Goal: Task Accomplishment & Management: Use online tool/utility

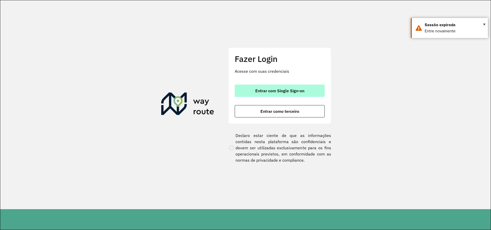
click at [276, 93] on span "Entrar com Single Sign-on" at bounding box center [279, 91] width 49 height 4
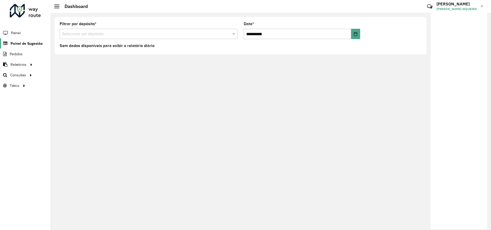
click at [35, 42] on span "Painel de Sugestão" at bounding box center [27, 43] width 32 height 5
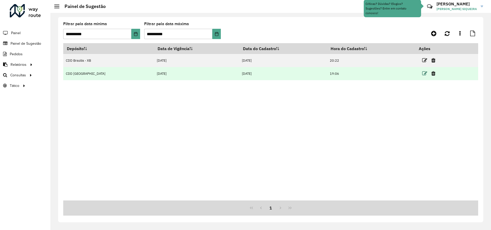
click at [422, 73] on icon at bounding box center [424, 73] width 5 height 5
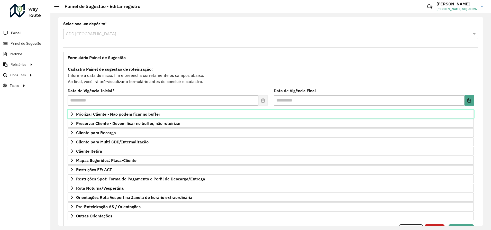
click at [72, 112] on icon at bounding box center [72, 114] width 4 height 4
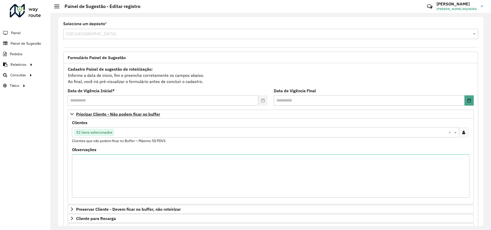
click at [462, 131] on icon at bounding box center [463, 132] width 3 height 4
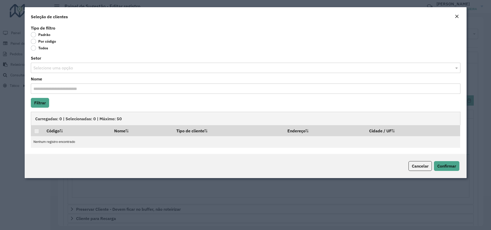
click at [34, 42] on label "Por código" at bounding box center [43, 41] width 25 height 5
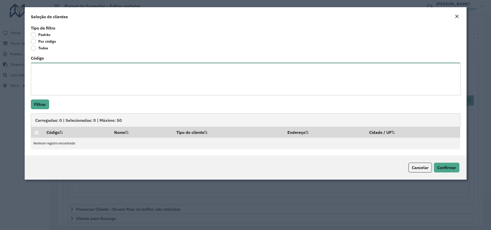
click at [57, 78] on textarea "Código" at bounding box center [245, 79] width 429 height 33
type textarea "*****"
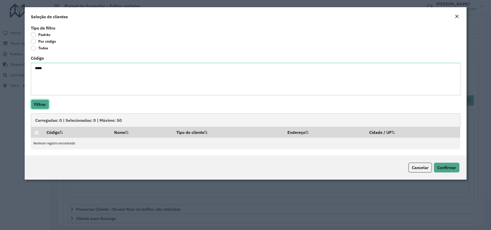
click at [42, 104] on button "Filtrar" at bounding box center [40, 104] width 18 height 10
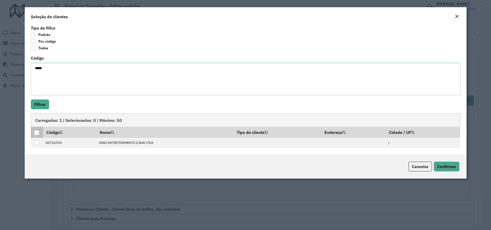
click at [36, 131] on div at bounding box center [36, 132] width 5 height 5
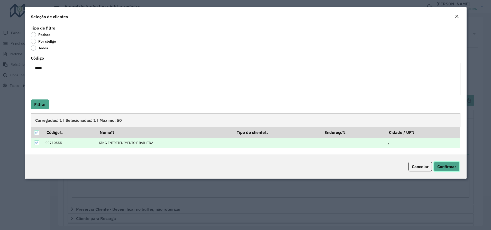
click at [445, 167] on span "Confirmar" at bounding box center [446, 166] width 19 height 5
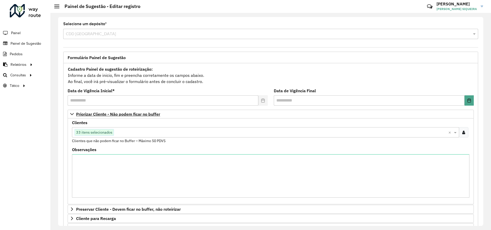
scroll to position [112, 0]
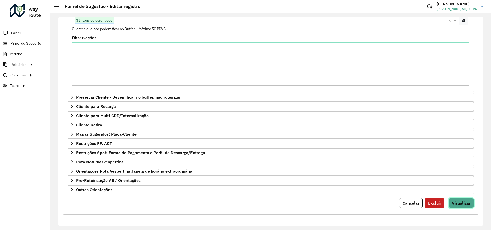
click at [460, 203] on span "Visualizar" at bounding box center [460, 202] width 18 height 5
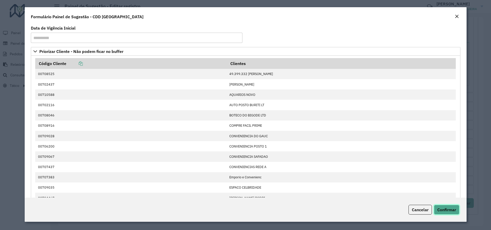
click at [444, 210] on span "Confirmar" at bounding box center [446, 209] width 19 height 5
